Goal: Transaction & Acquisition: Book appointment/travel/reservation

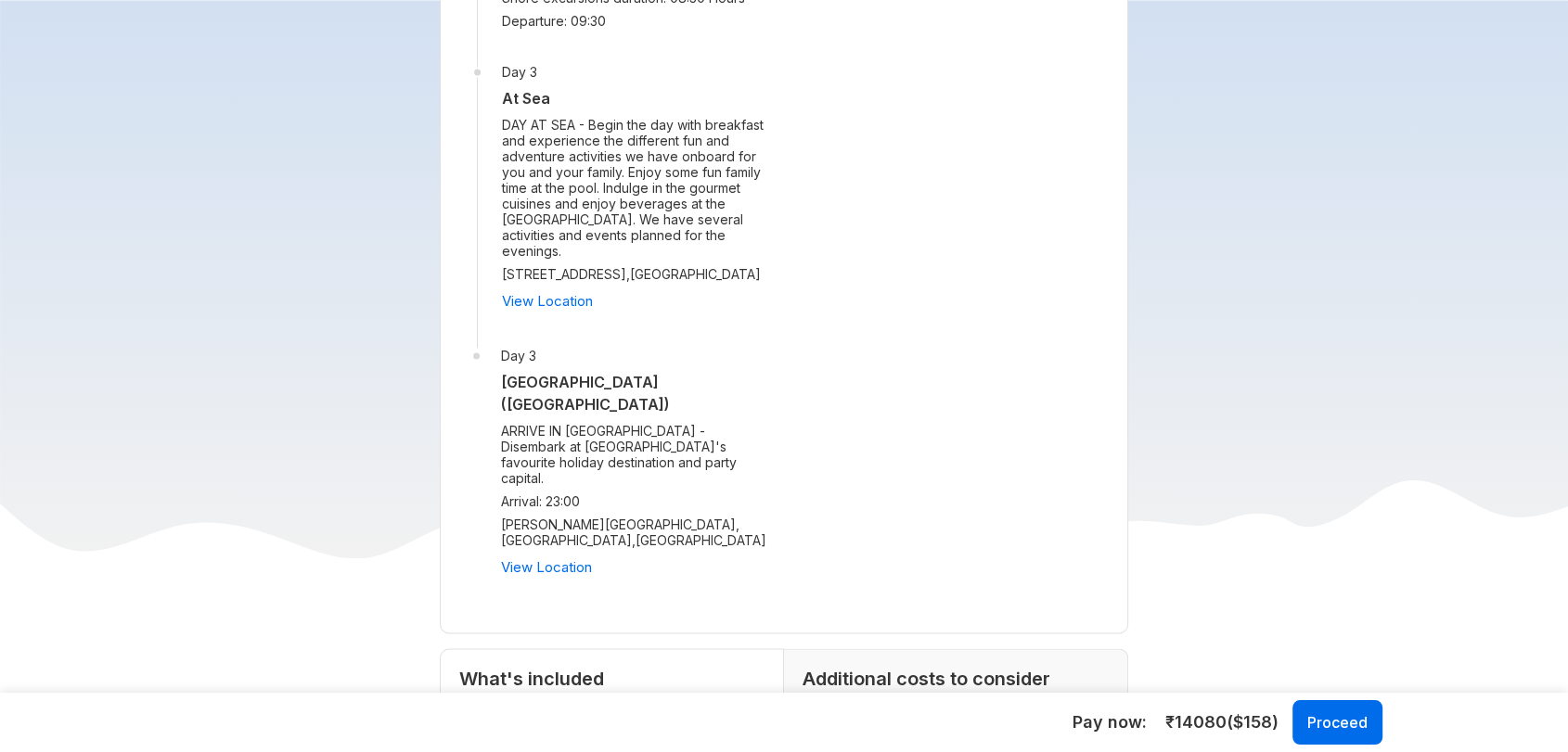
scroll to position [2549, 0]
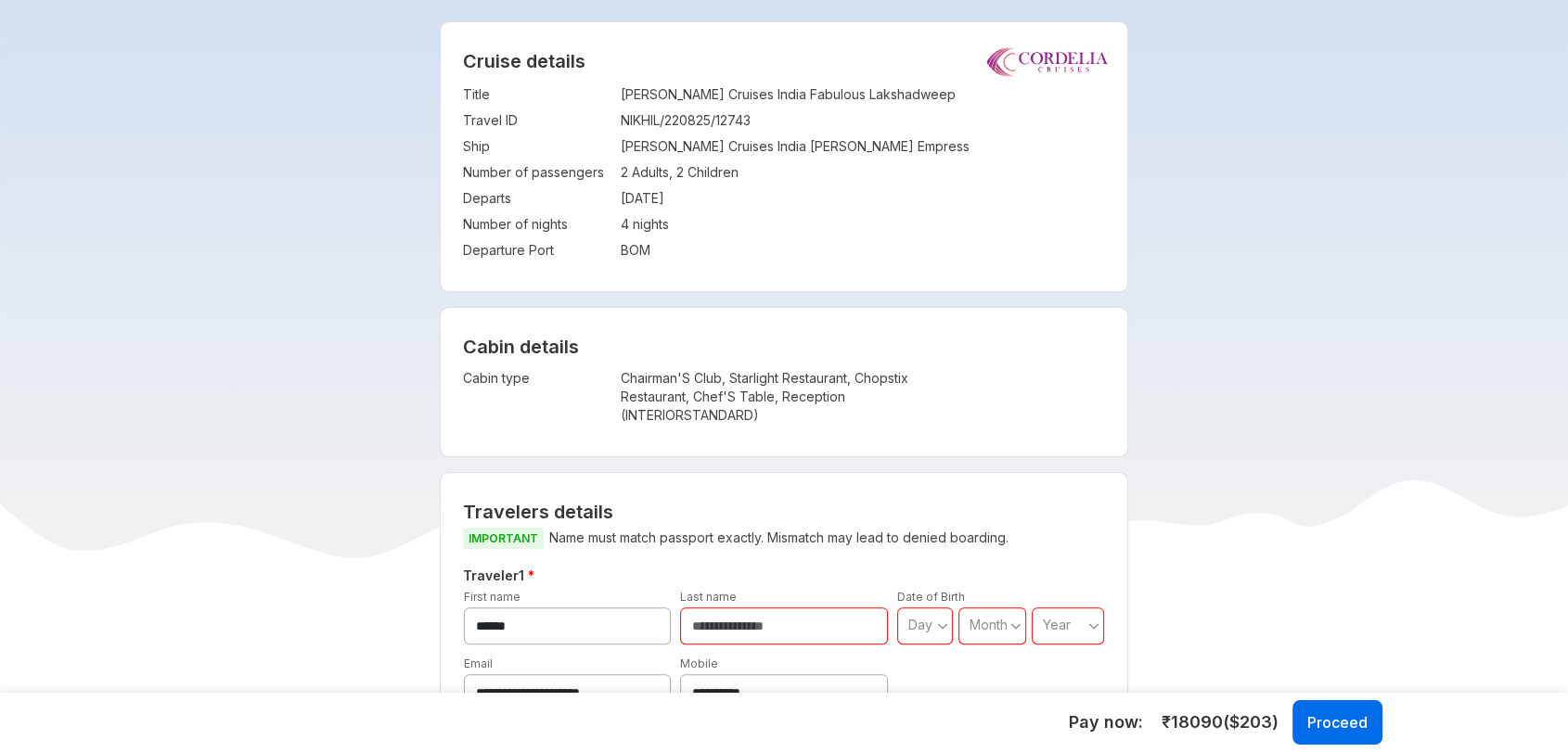
scroll to position [344, 0]
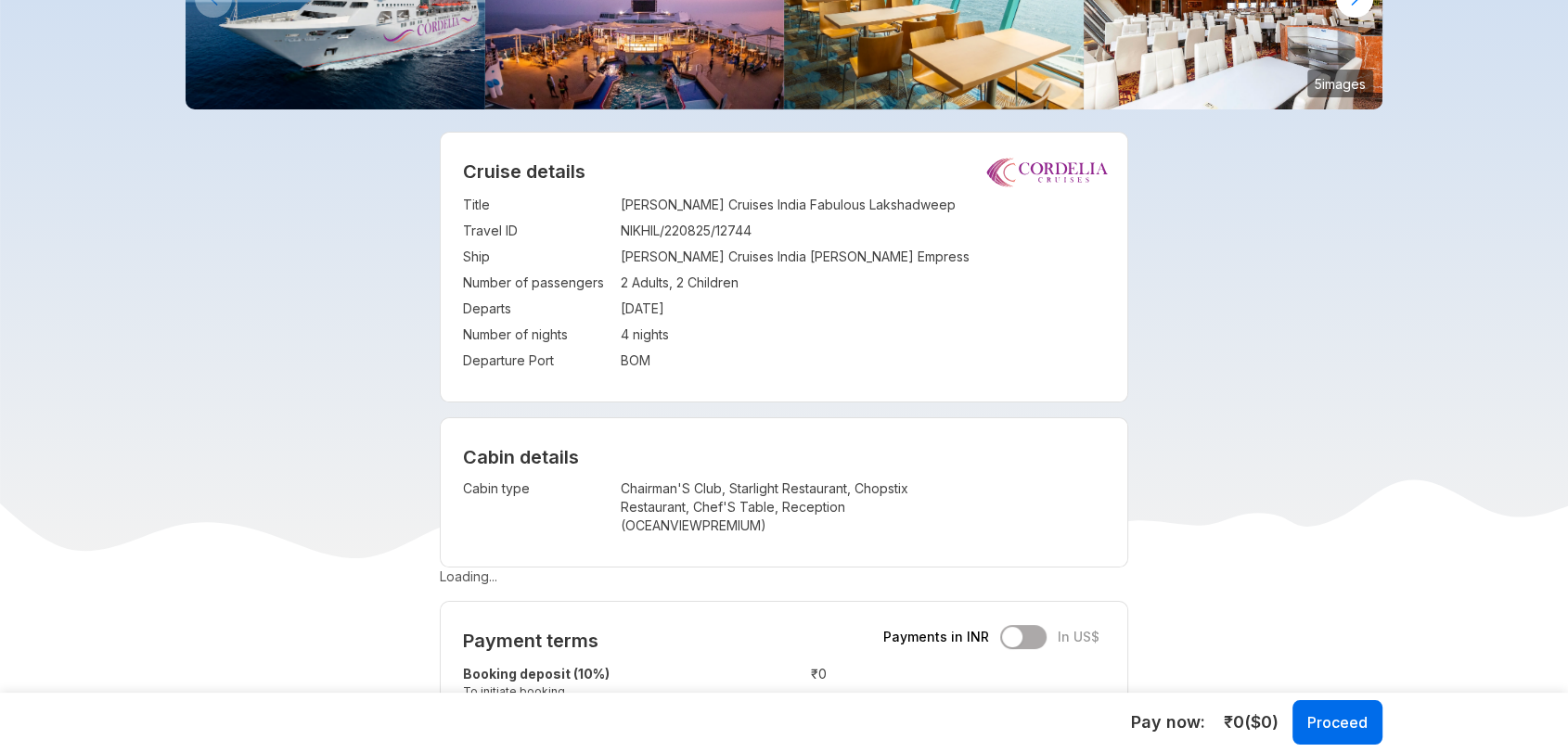
scroll to position [233, 0]
